Goal: Task Accomplishment & Management: Manage account settings

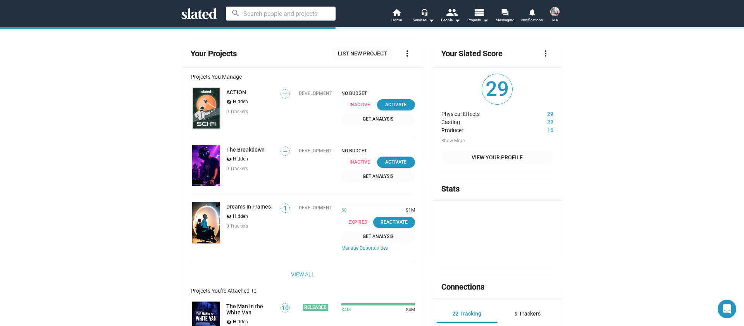
click at [557, 16] on span "Me" at bounding box center [554, 19] width 5 height 9
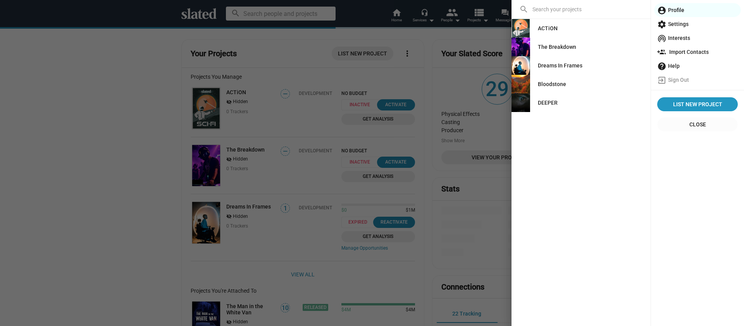
click at [554, 103] on div "DEEPER" at bounding box center [548, 103] width 20 height 14
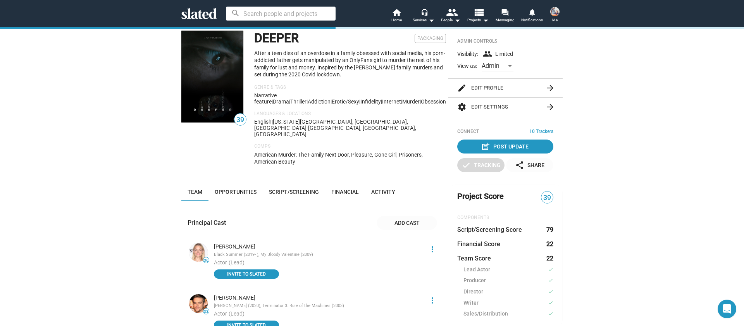
scroll to position [8, 0]
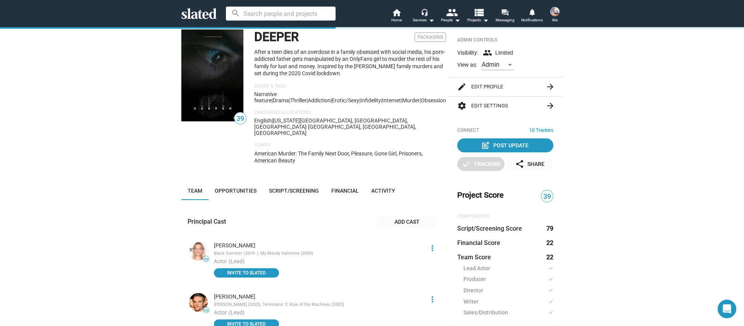
click at [506, 11] on mat-icon "forum" at bounding box center [504, 12] width 7 height 7
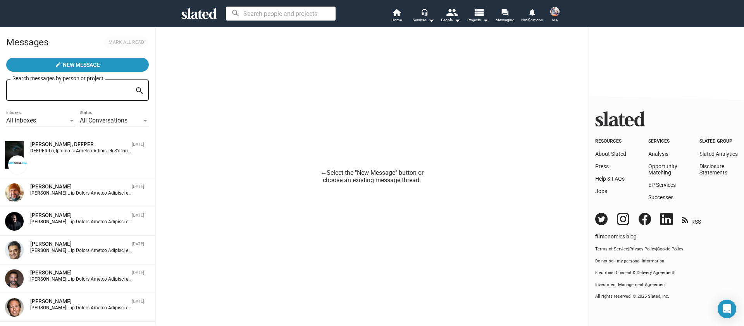
click at [556, 12] on img at bounding box center [554, 11] width 9 height 9
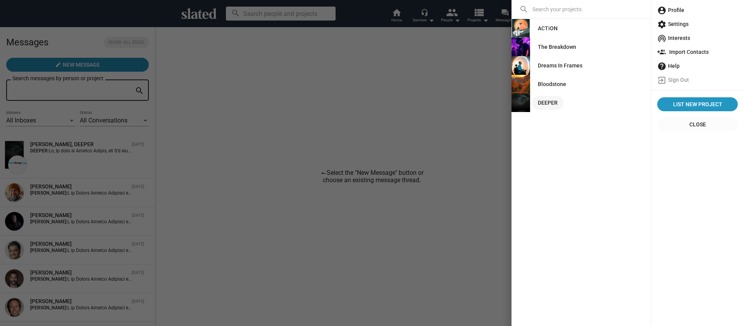
click at [549, 97] on div "DEEPER" at bounding box center [548, 103] width 20 height 14
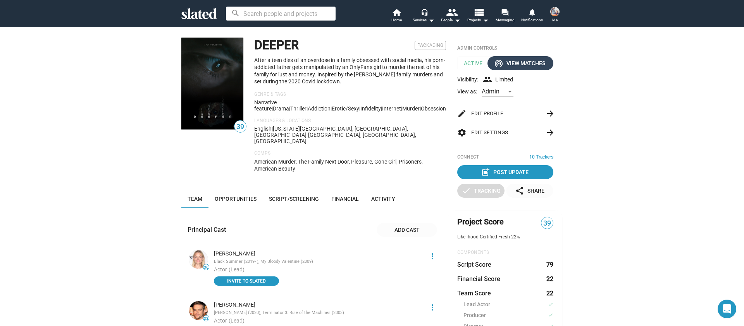
click at [544, 65] on div "wifi_tethering View Matches" at bounding box center [520, 63] width 50 height 14
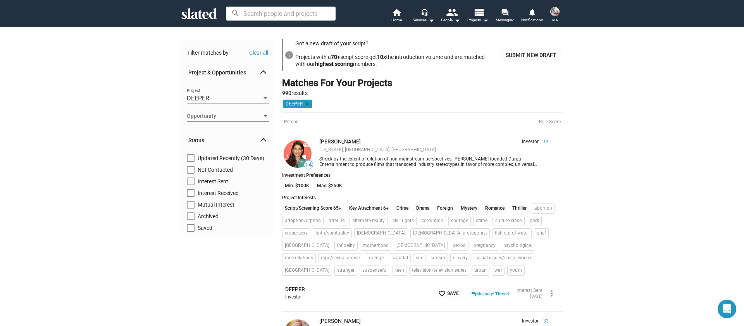
click at [187, 169] on span at bounding box center [191, 170] width 8 height 8
click at [190, 174] on input "Not Contacted" at bounding box center [190, 174] width 0 height 0
checkbox input "true"
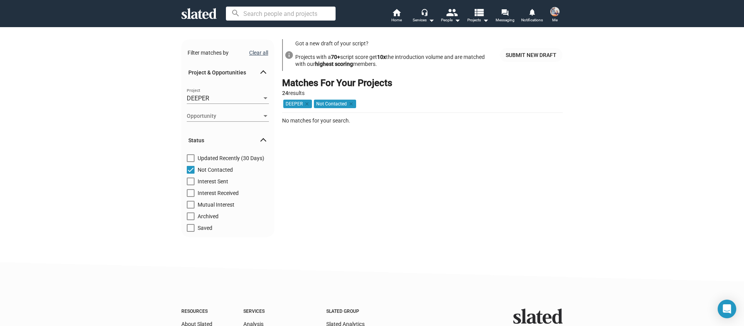
click at [258, 52] on button "Clear all" at bounding box center [258, 53] width 19 height 6
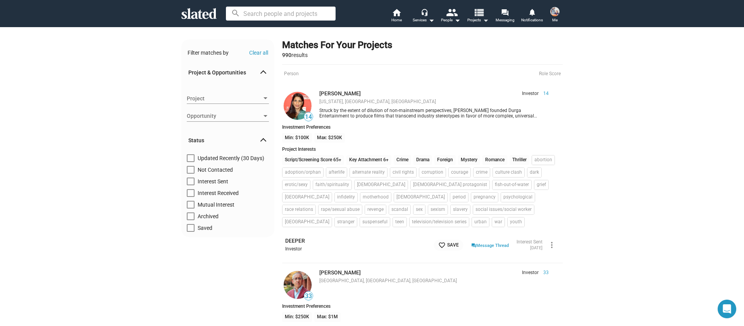
click at [482, 14] on mat-icon "view_list" at bounding box center [478, 12] width 11 height 11
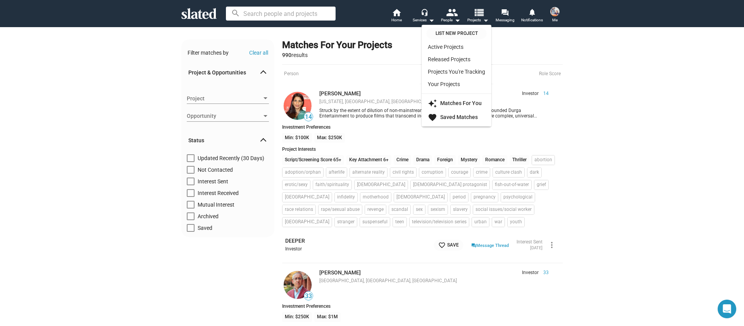
click at [482, 14] on div at bounding box center [372, 163] width 744 height 326
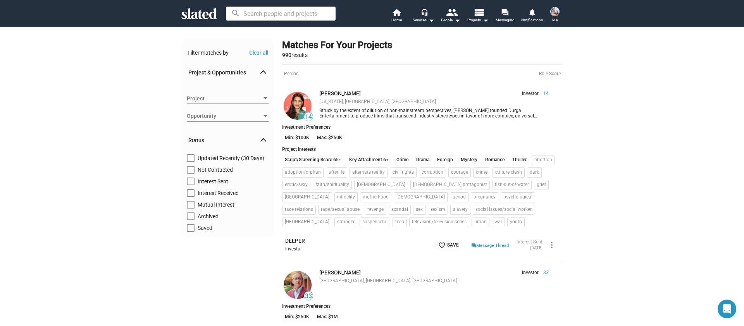
click at [560, 15] on span at bounding box center [555, 11] width 12 height 12
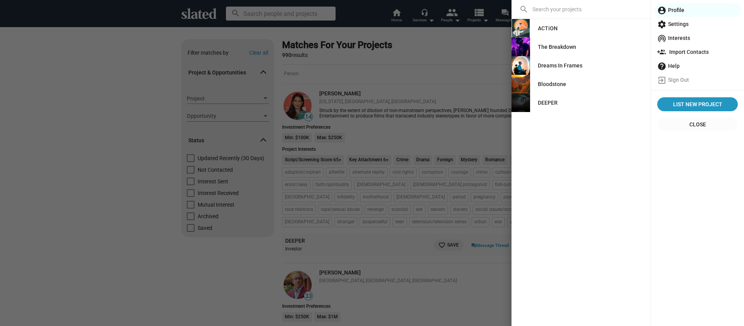
click at [561, 102] on link "DEEPER" at bounding box center [548, 103] width 32 height 14
